Goal: Entertainment & Leisure: Consume media (video, audio)

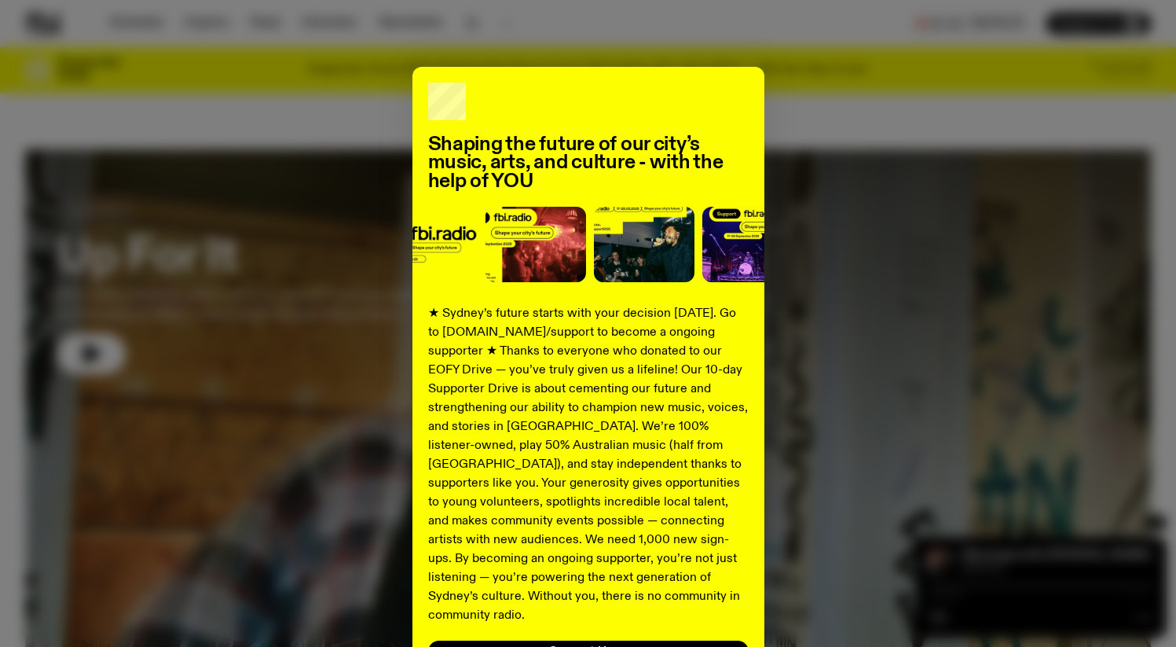
scroll to position [130, 0]
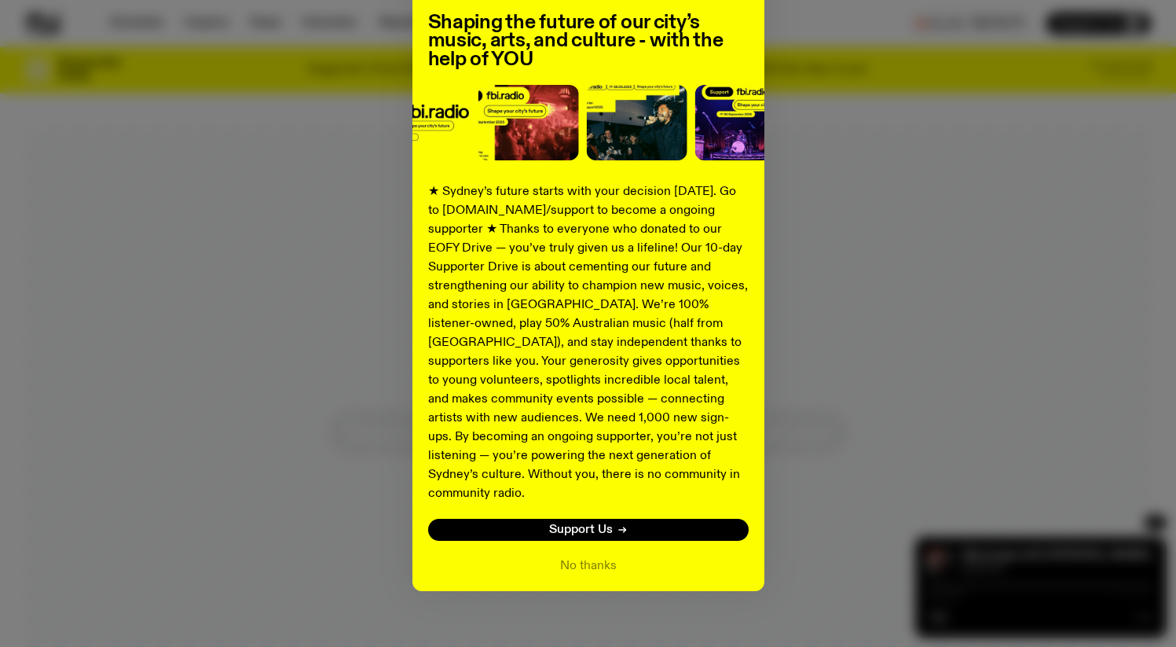
click at [765, 326] on div "Shaping the future of our city’s music, arts, and culture - with the help of YO…" at bounding box center [588, 268] width 1126 height 646
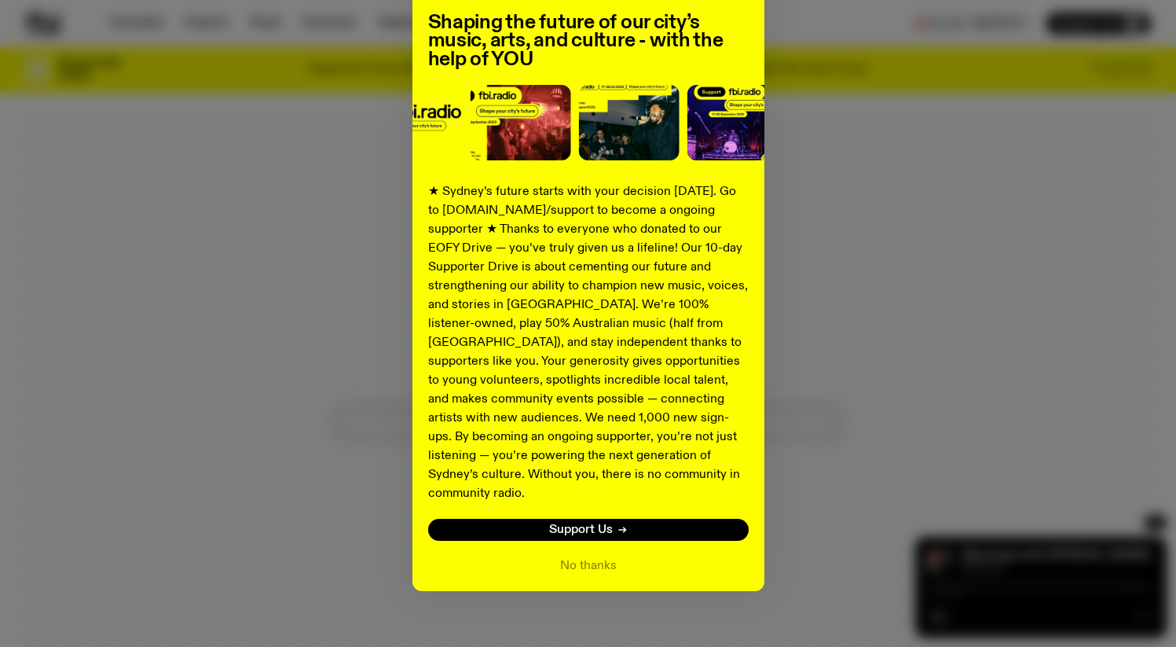
scroll to position [1246, 0]
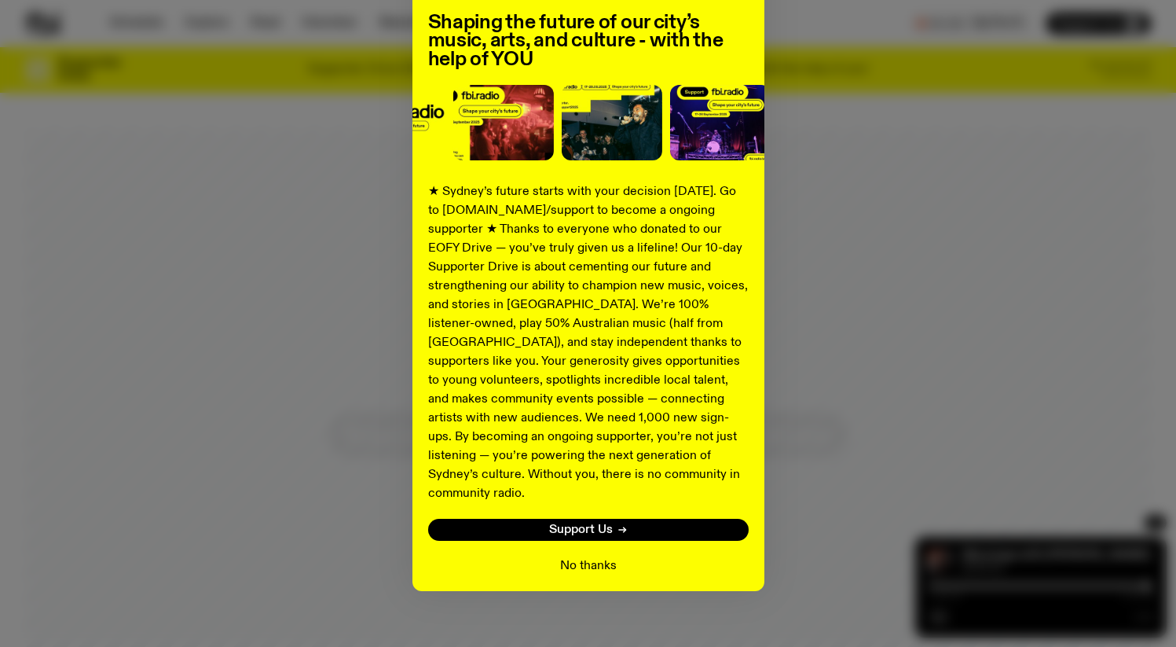
click at [585, 556] on button "No thanks" at bounding box center [588, 565] width 57 height 19
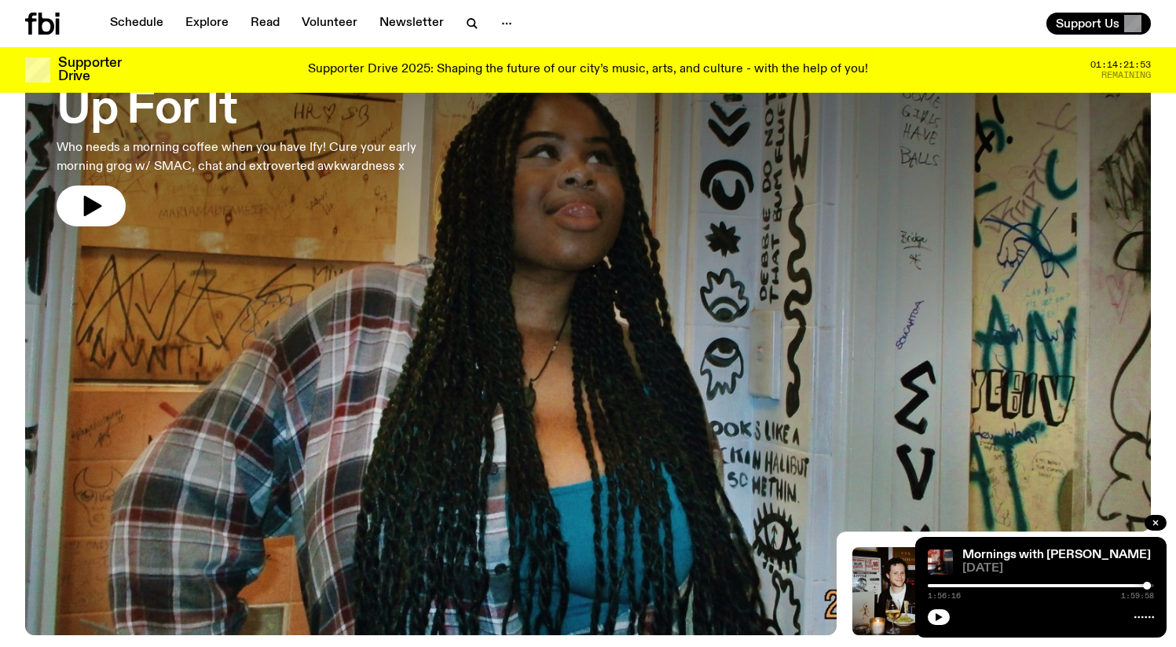
scroll to position [8, 0]
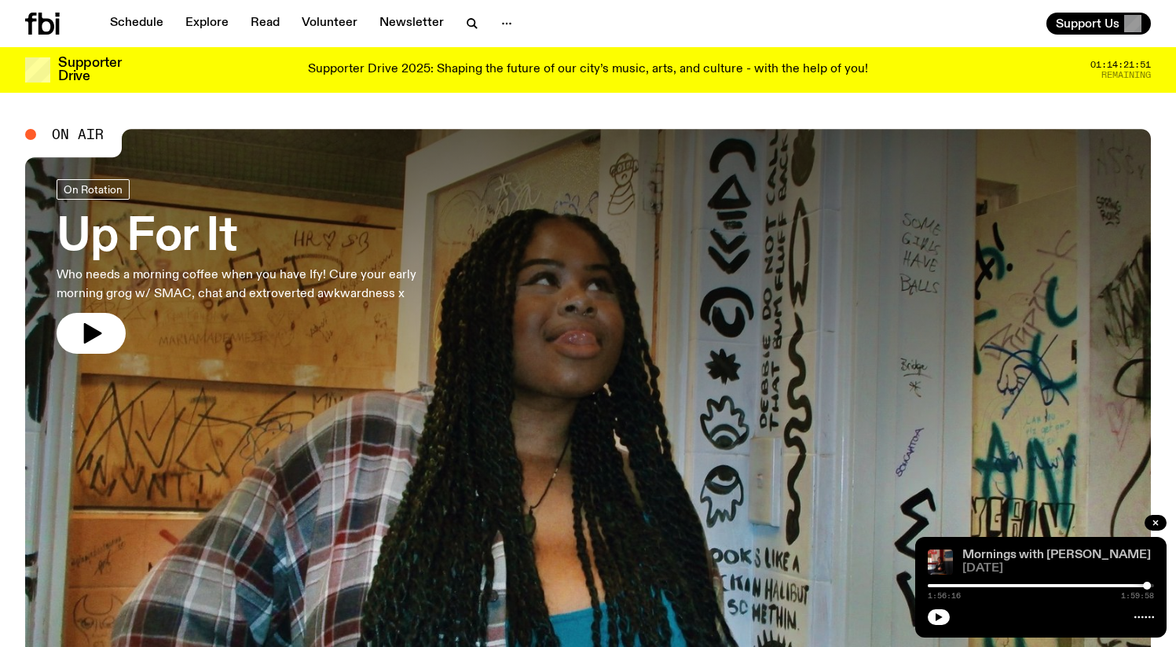
click at [1045, 555] on link "Mornings with [PERSON_NAME]" at bounding box center [1057, 555] width 189 height 13
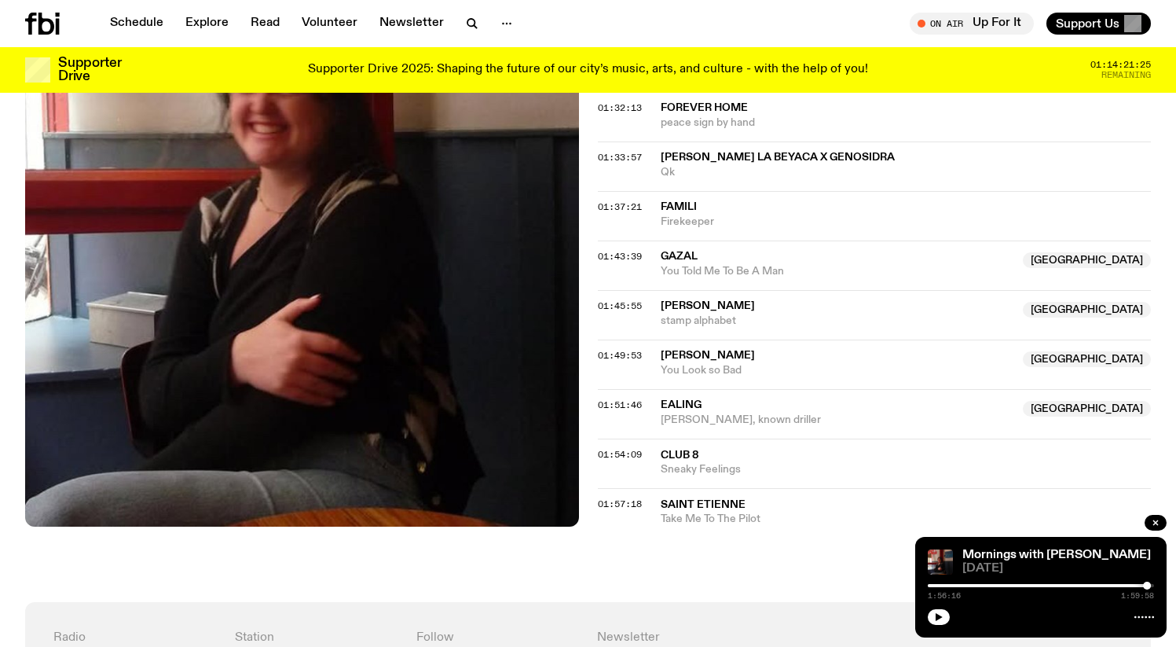
scroll to position [1741, 0]
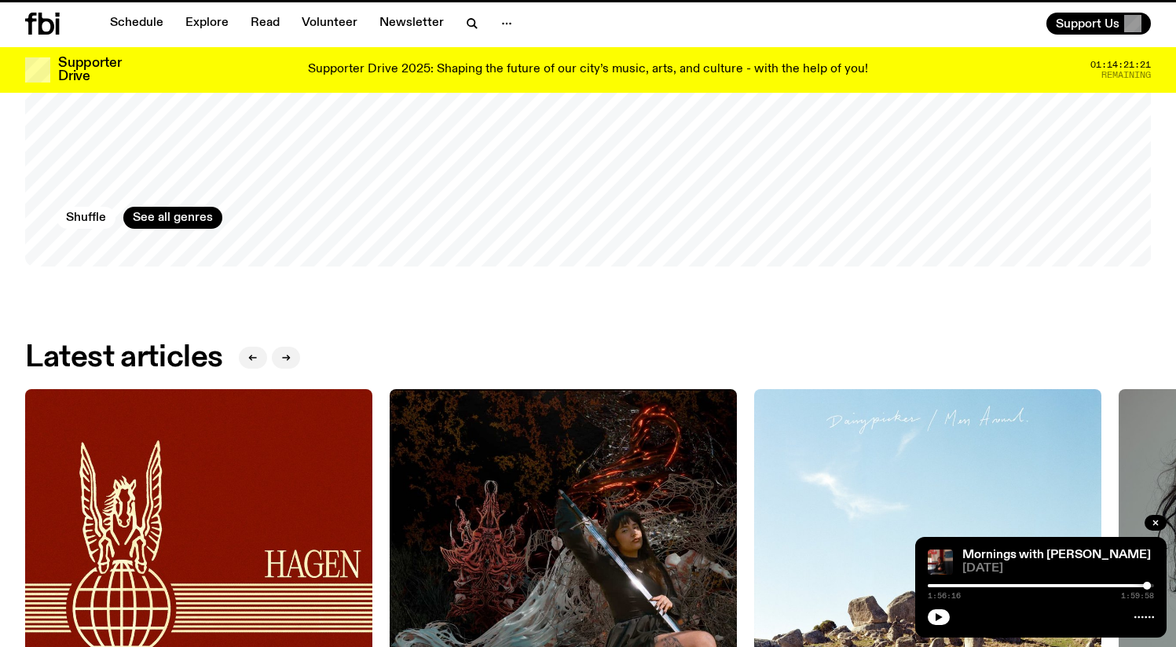
scroll to position [8, 0]
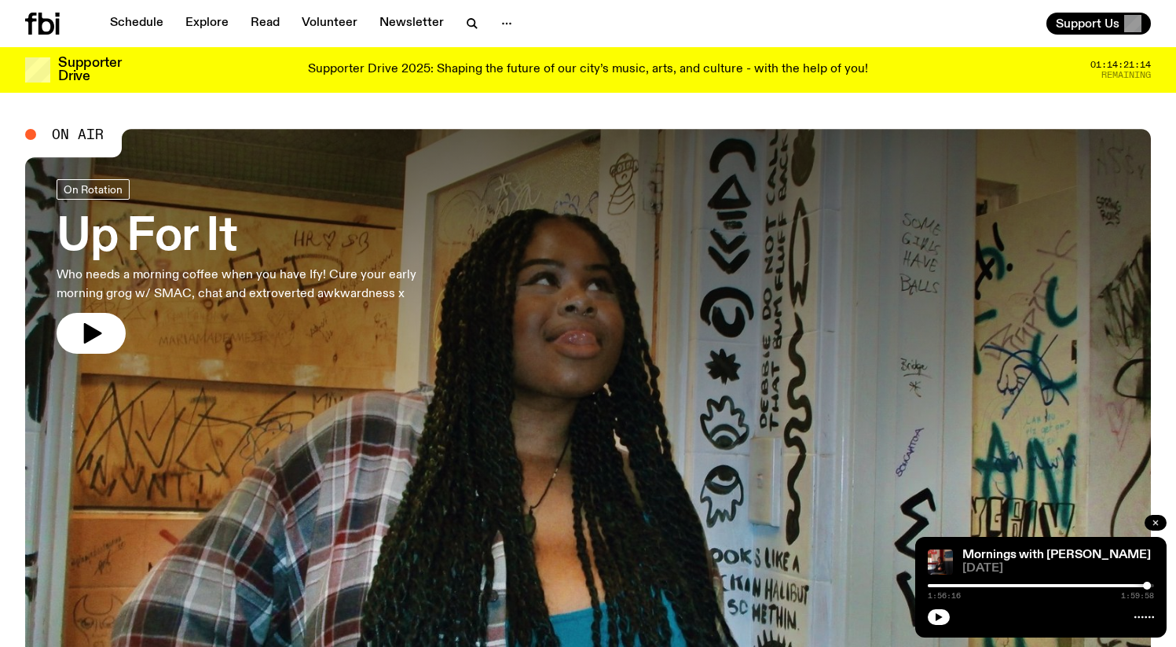
click at [1151, 524] on icon "button" at bounding box center [1155, 522] width 9 height 9
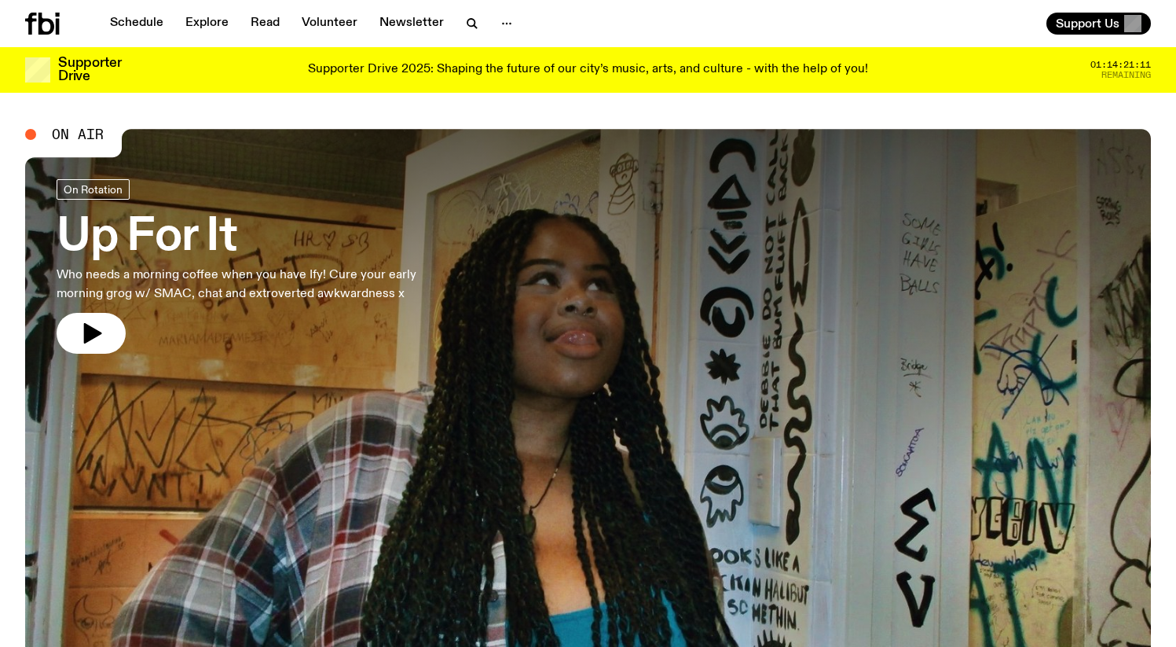
click at [109, 233] on h3 "Up For It" at bounding box center [258, 237] width 402 height 44
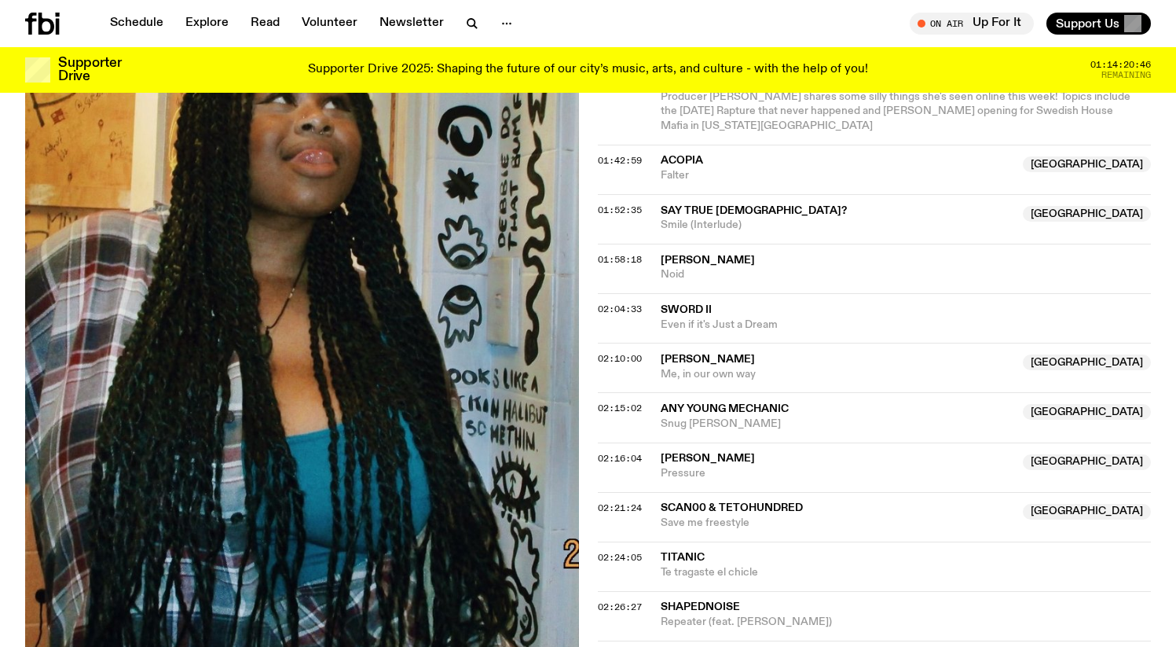
scroll to position [1650, 0]
